Goal: Communication & Community: Participate in discussion

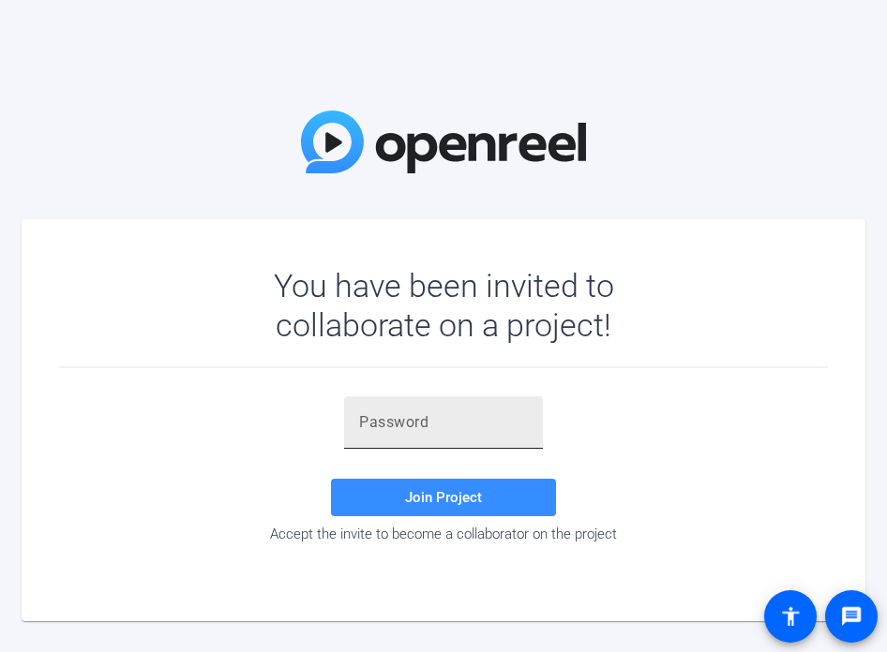
click at [448, 420] on input "text" at bounding box center [443, 422] width 169 height 22
paste input "S;1]m#"
type input "S;1]m#"
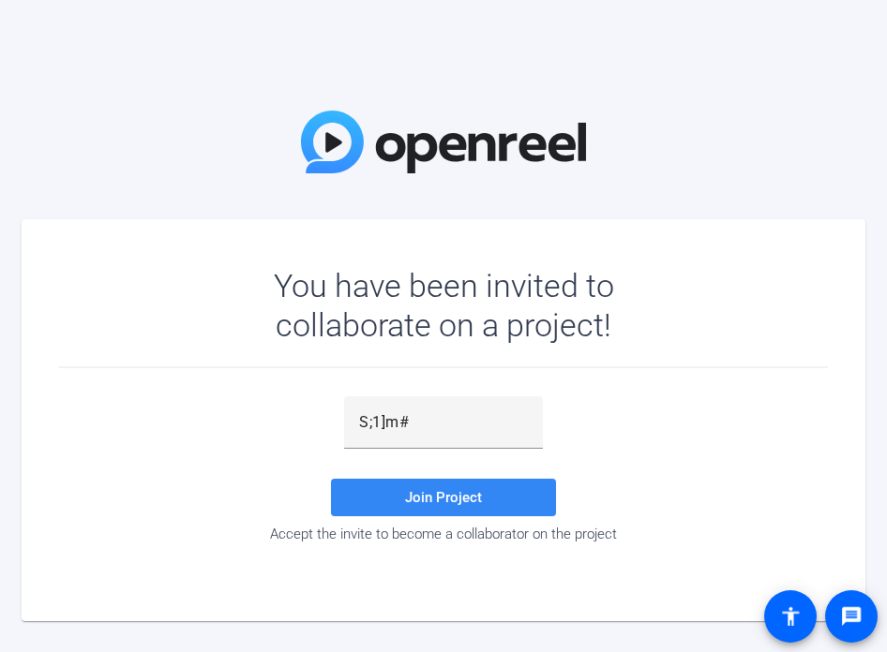
click at [467, 498] on span "Join Project" at bounding box center [443, 497] width 77 height 17
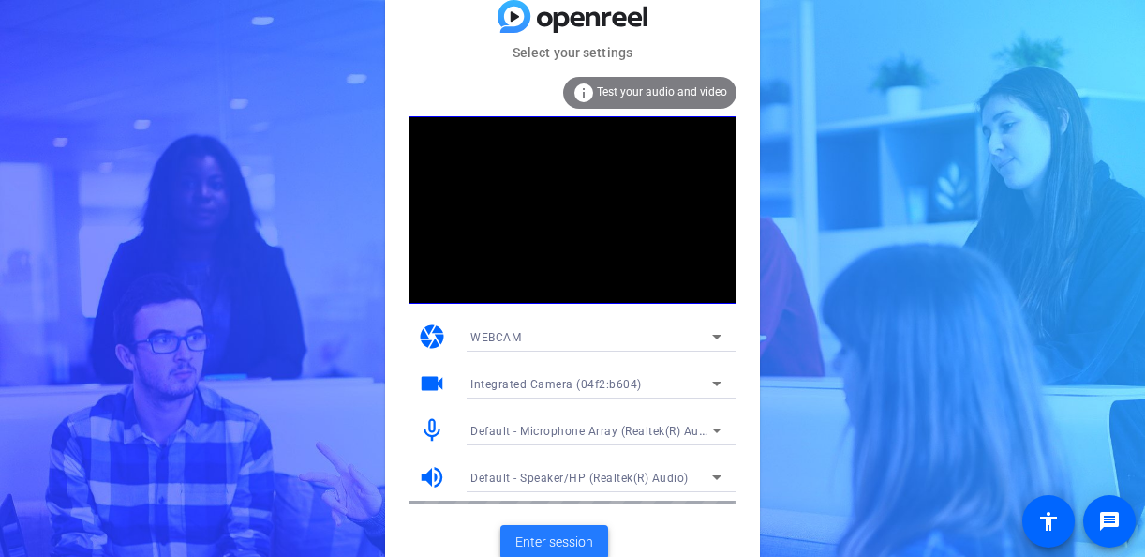
click at [556, 529] on span at bounding box center [554, 541] width 108 height 45
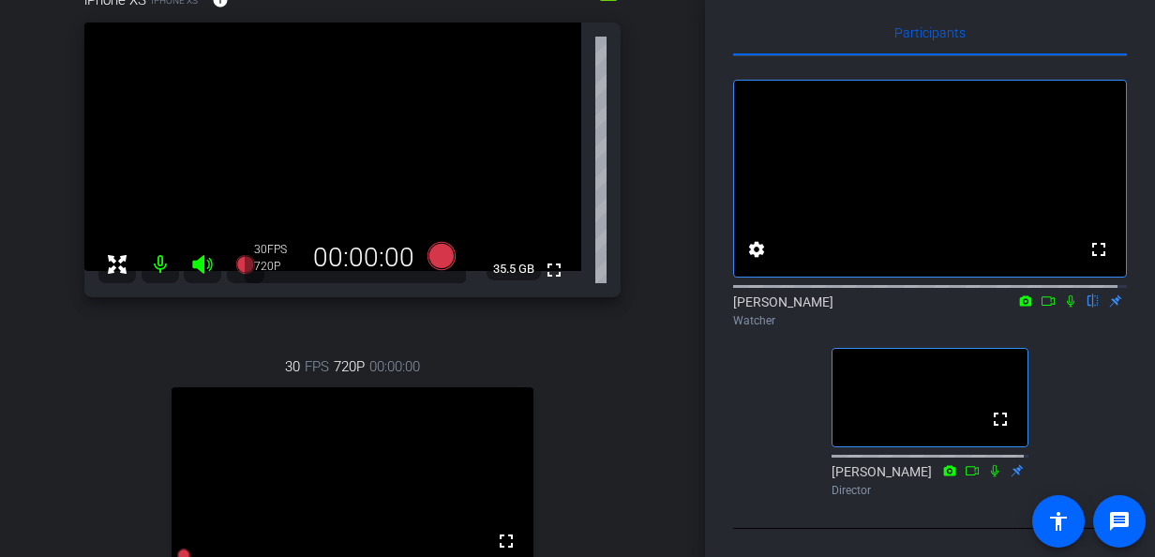
scroll to position [281, 0]
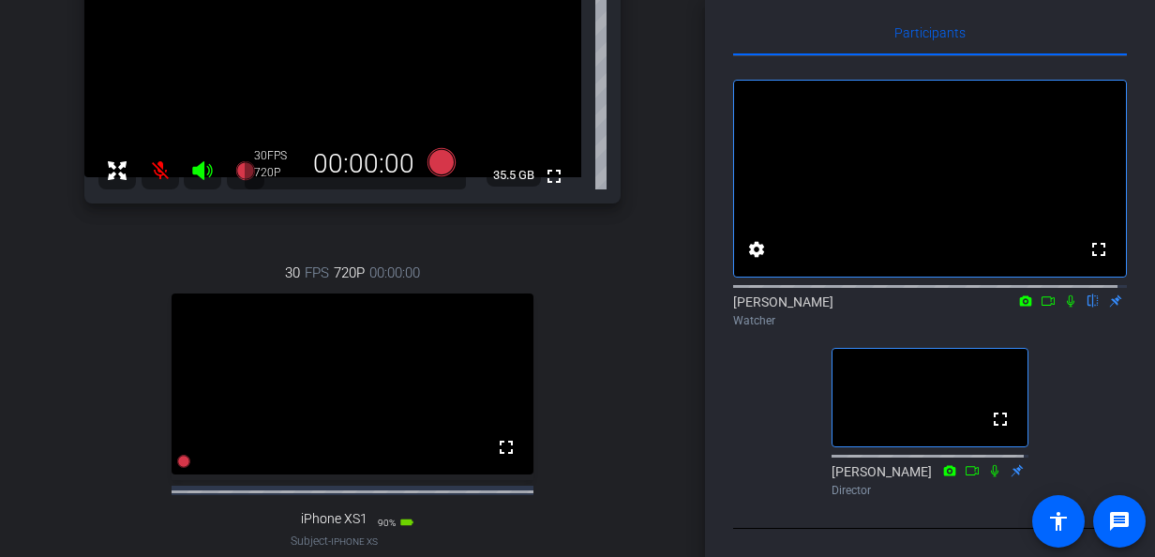
click at [886, 295] on icon at bounding box center [1069, 301] width 7 height 12
click at [886, 295] on icon at bounding box center [1070, 301] width 10 height 12
click at [886, 295] on icon at bounding box center [1069, 301] width 7 height 12
click at [886, 296] on icon at bounding box center [1047, 300] width 13 height 9
click at [886, 294] on icon at bounding box center [1070, 300] width 15 height 13
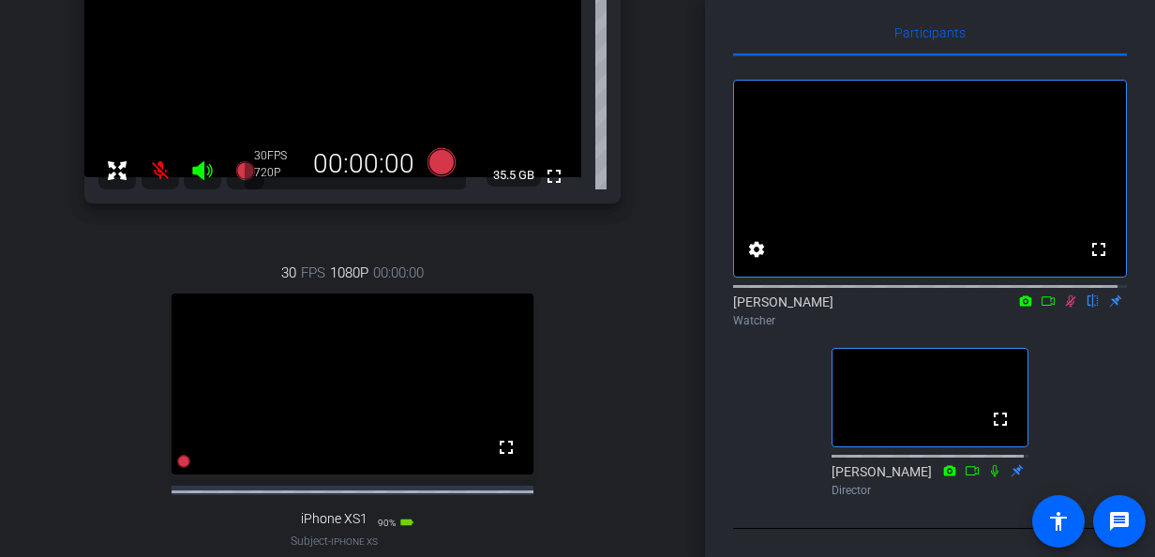
click at [886, 295] on icon at bounding box center [1070, 301] width 10 height 12
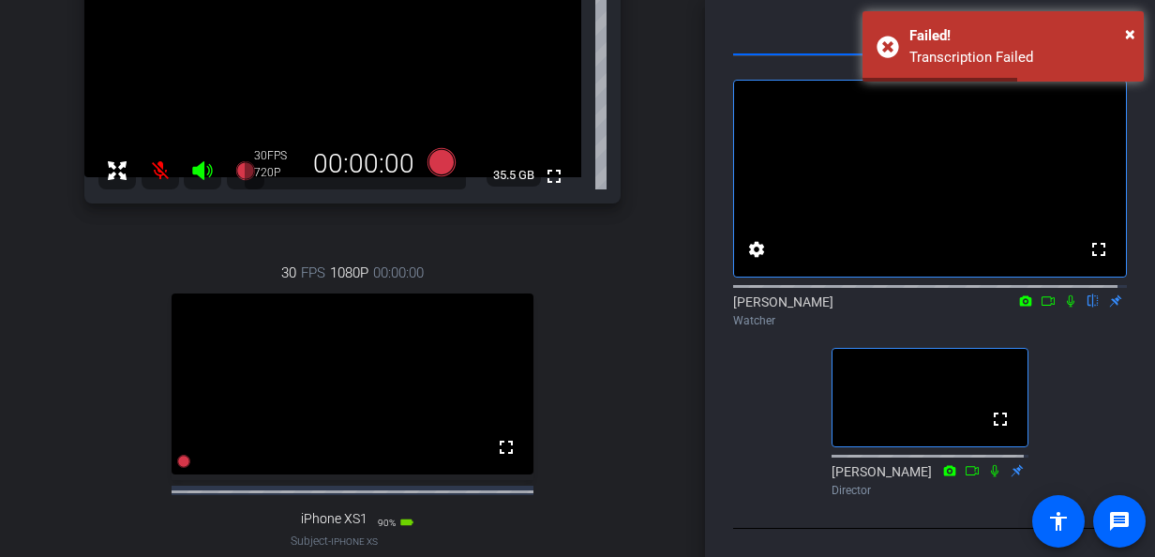
click at [886, 294] on icon at bounding box center [1070, 300] width 15 height 13
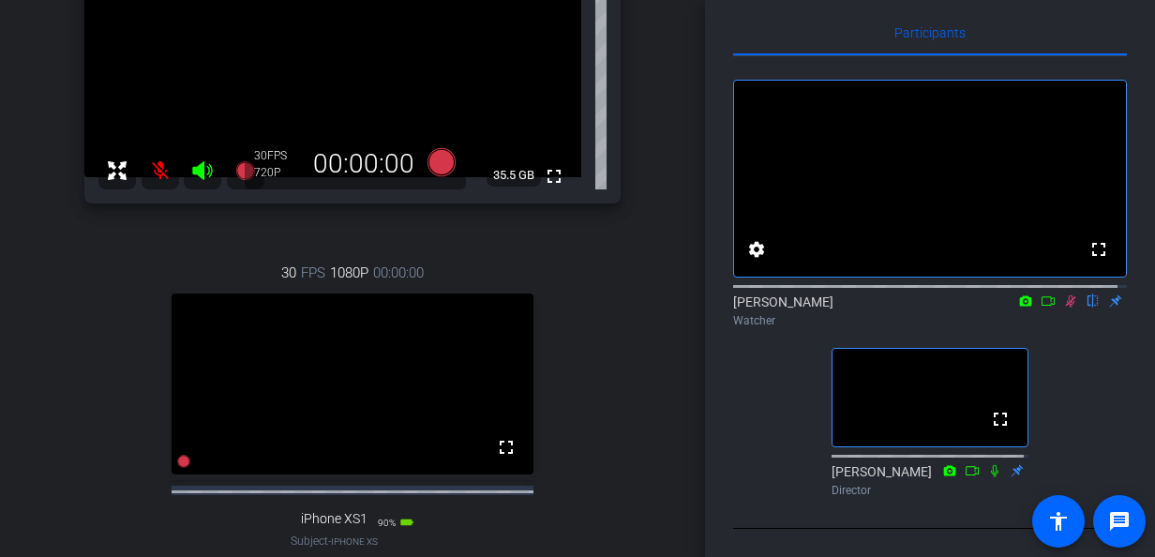
click at [886, 294] on icon at bounding box center [1047, 300] width 15 height 13
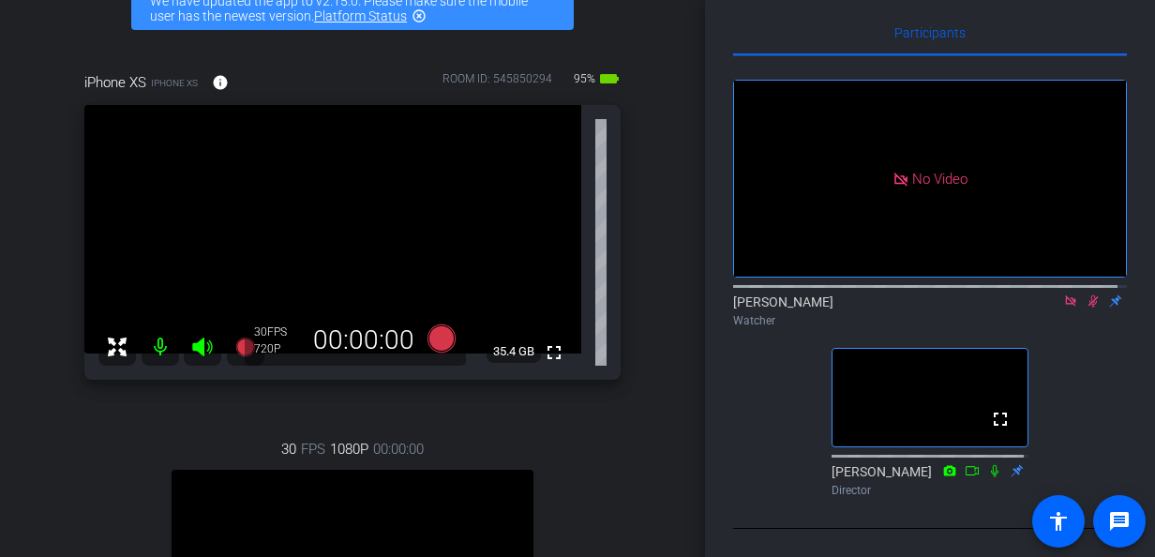
scroll to position [187, 0]
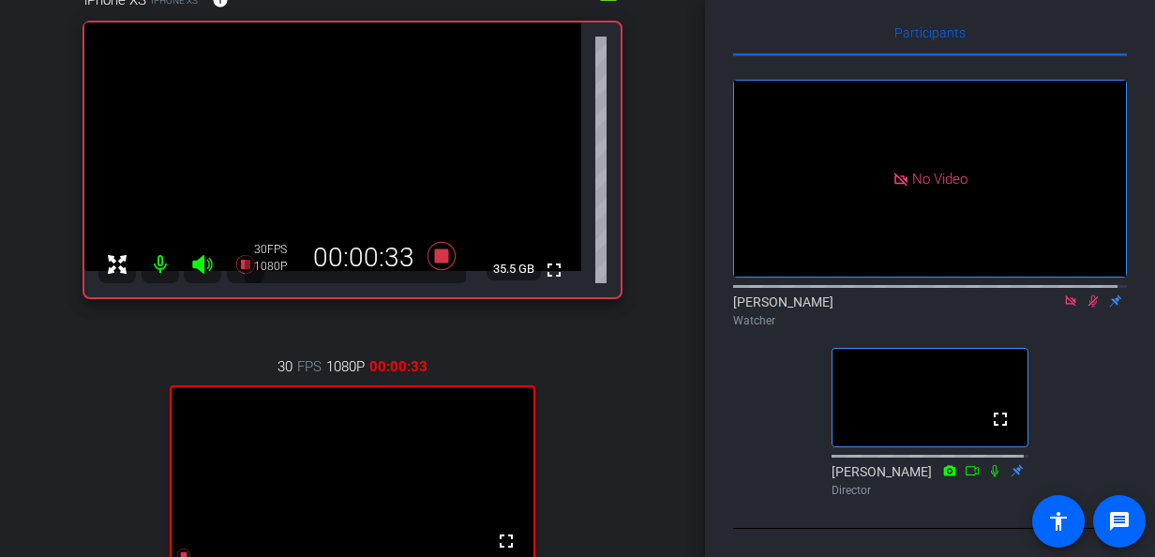
click at [886, 296] on icon at bounding box center [1092, 300] width 15 height 13
click at [886, 297] on icon at bounding box center [1070, 300] width 15 height 13
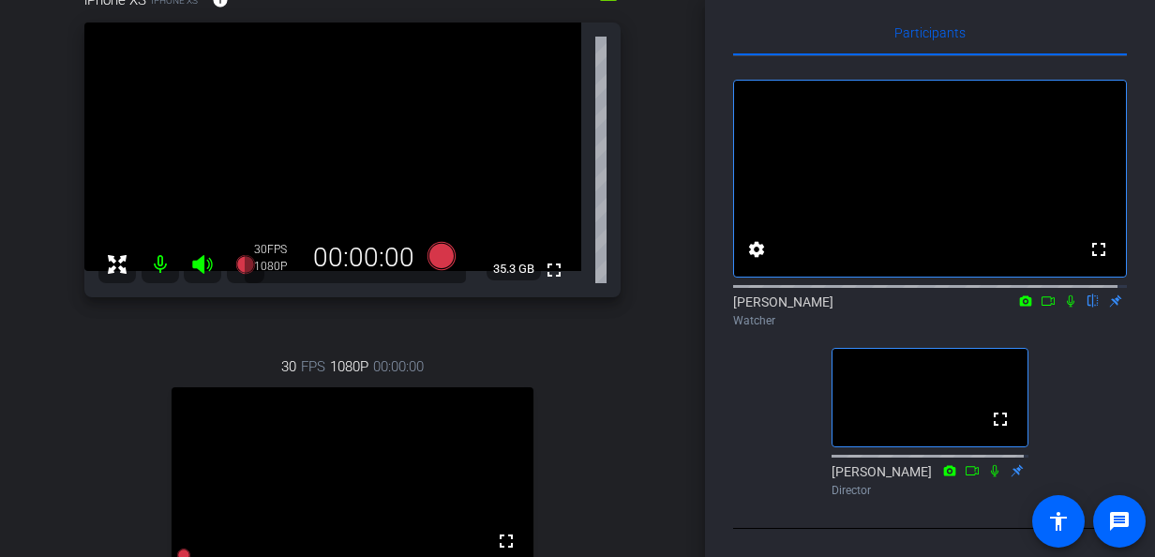
click at [886, 295] on icon at bounding box center [1069, 301] width 7 height 12
click at [886, 294] on icon at bounding box center [1047, 300] width 15 height 13
click at [886, 294] on icon at bounding box center [1092, 300] width 15 height 13
click at [886, 295] on icon at bounding box center [1070, 300] width 10 height 10
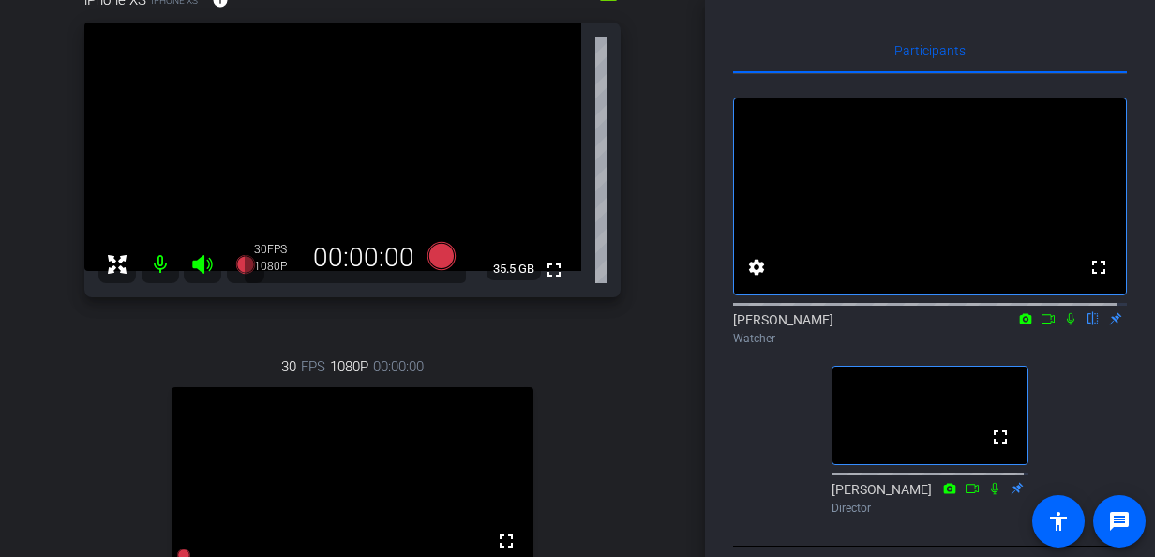
scroll to position [94, 0]
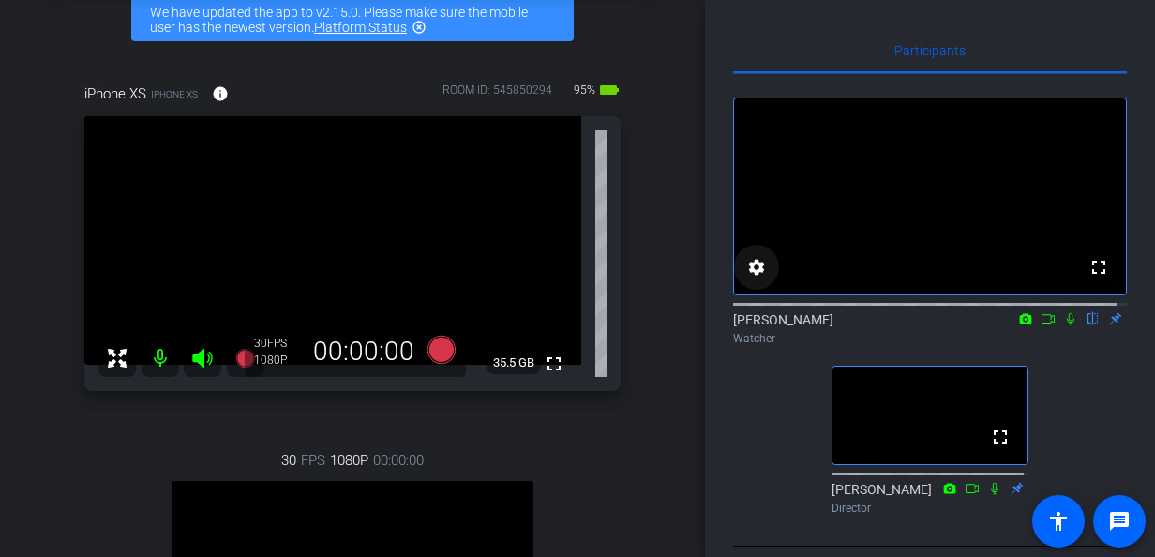
click at [753, 278] on mat-icon "settings" at bounding box center [756, 267] width 22 height 22
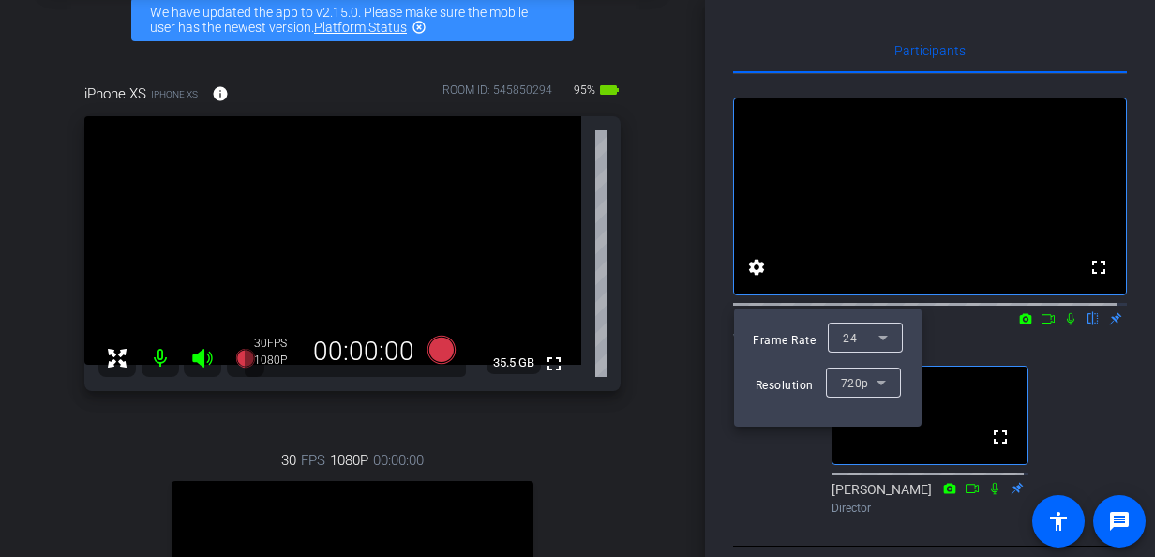
click at [738, 36] on div at bounding box center [577, 278] width 1155 height 557
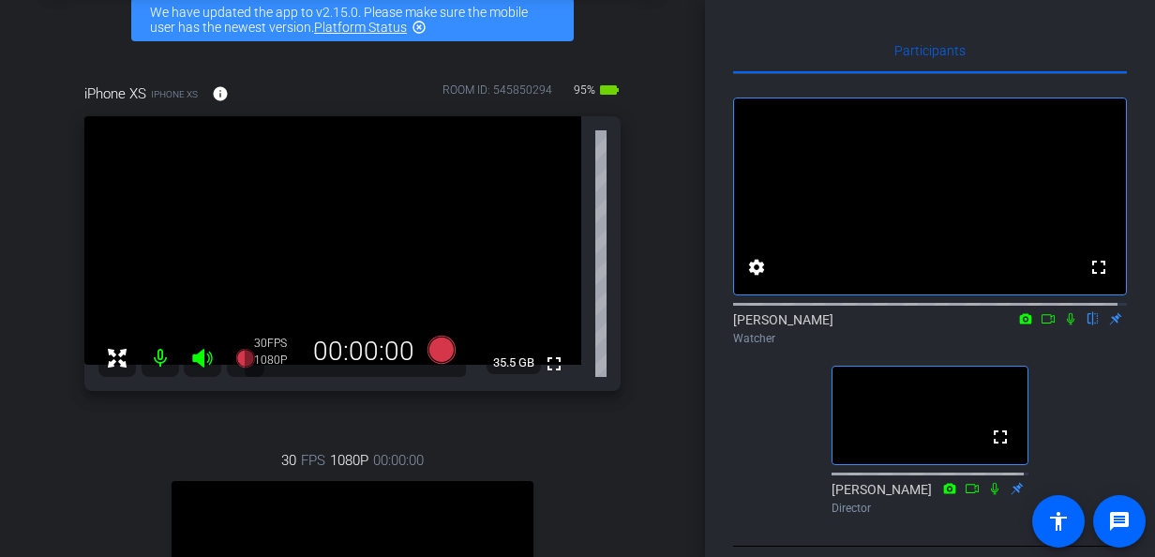
scroll to position [45, 0]
